Goal: Transaction & Acquisition: Purchase product/service

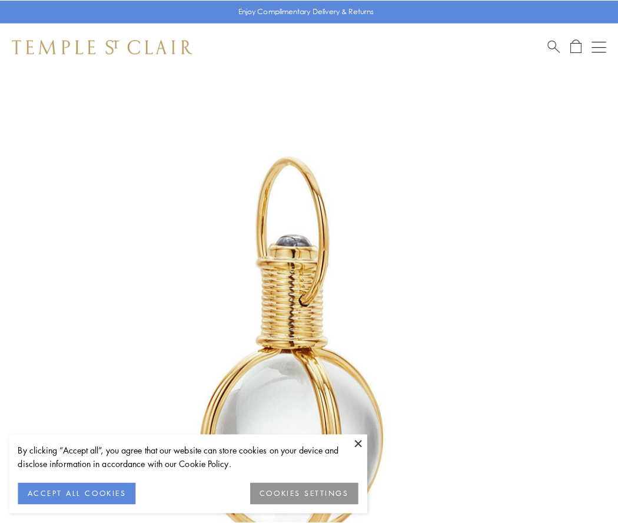
scroll to position [307, 0]
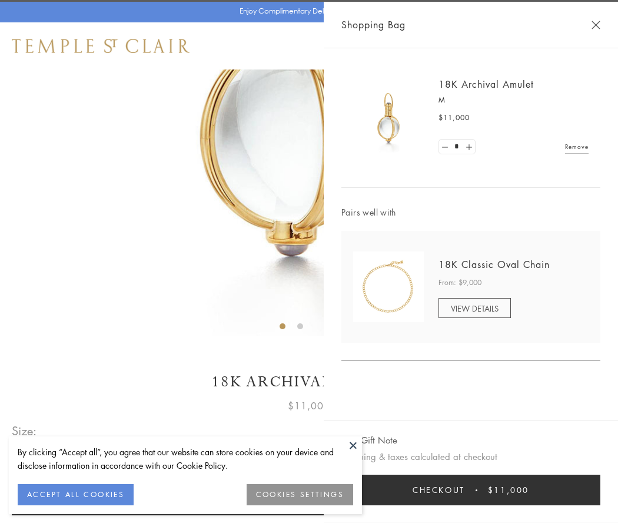
click at [471, 490] on button "Checkout $11,000" at bounding box center [470, 490] width 259 height 31
